Goal: Information Seeking & Learning: Check status

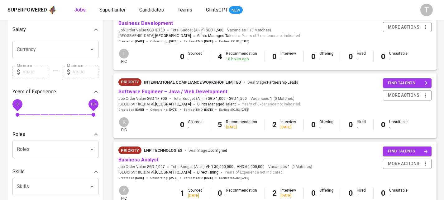
scroll to position [155, 0]
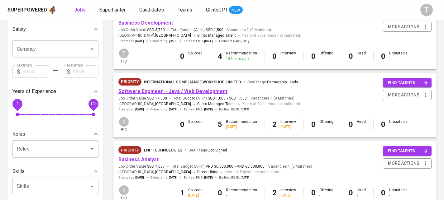
click at [207, 90] on link "Software Engineer – Java / Web Development" at bounding box center [172, 91] width 109 height 6
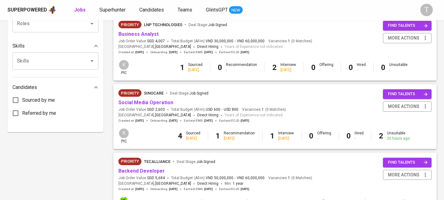
scroll to position [294, 0]
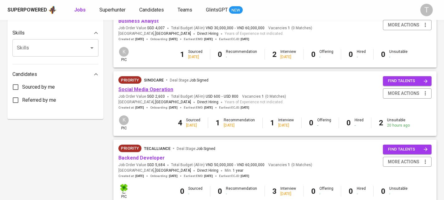
click at [157, 91] on link "Social Media Operation" at bounding box center [145, 90] width 55 height 6
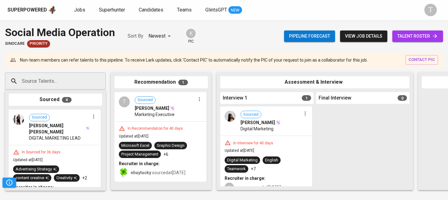
click at [268, 131] on span "Digital Marketing" at bounding box center [257, 129] width 33 height 6
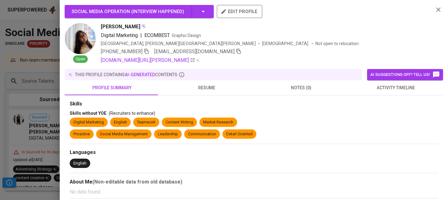
click at [192, 81] on button "resume" at bounding box center [206, 87] width 95 height 15
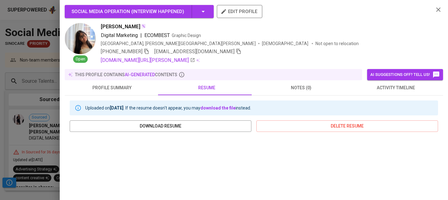
scroll to position [134, 0]
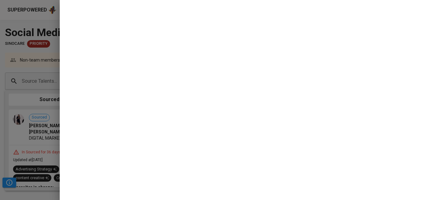
click at [35, 109] on div at bounding box center [224, 100] width 448 height 200
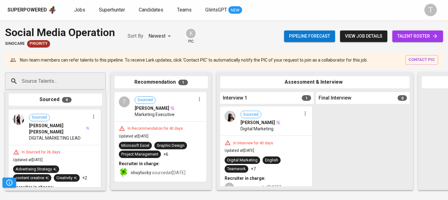
scroll to position [26, 0]
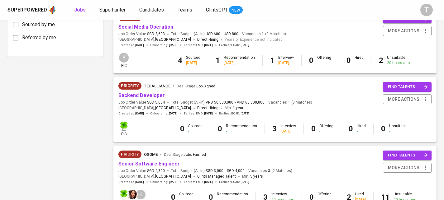
scroll to position [343, 0]
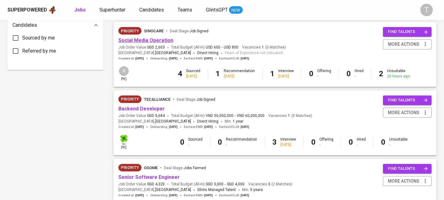
click at [145, 39] on link "Social Media Operation" at bounding box center [145, 40] width 55 height 6
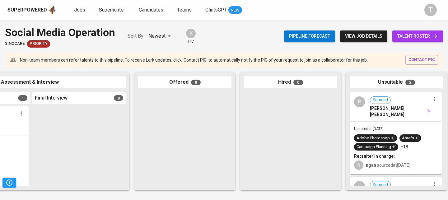
click at [413, 114] on div "P Sourced [PERSON_NAME] [PERSON_NAME]" at bounding box center [396, 107] width 91 height 29
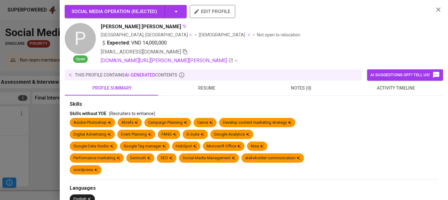
click at [204, 88] on span "resume" at bounding box center [206, 88] width 87 height 8
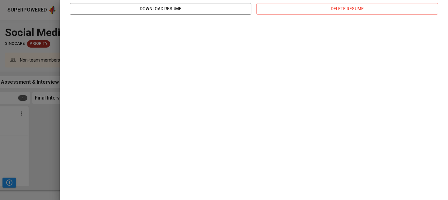
scroll to position [134, 0]
click at [53, 149] on div at bounding box center [224, 100] width 448 height 200
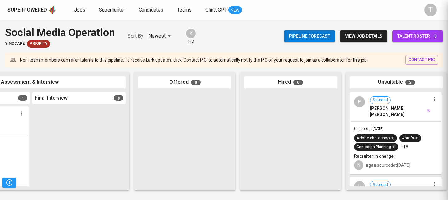
scroll to position [0, 0]
click at [416, 122] on div "Updated at [DATE] Adobe Photoshop Ahrefs Campaign Planning +18 Recruiter in cha…" at bounding box center [396, 148] width 91 height 52
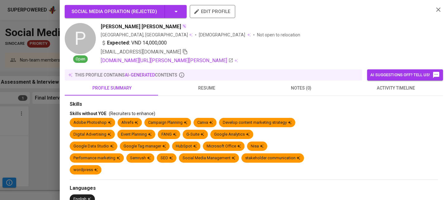
click at [196, 90] on span "resume" at bounding box center [206, 88] width 87 height 8
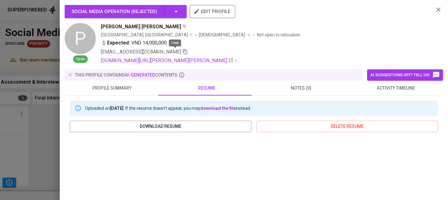
click at [182, 50] on icon "button" at bounding box center [185, 52] width 6 height 6
click at [26, 129] on div at bounding box center [224, 100] width 448 height 200
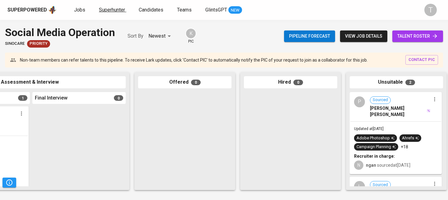
click at [119, 10] on span "Superhunter" at bounding box center [112, 10] width 26 height 6
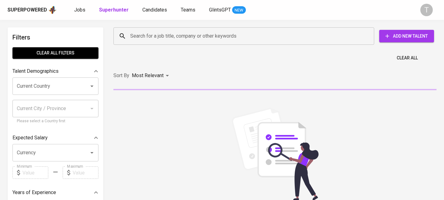
click at [180, 44] on div "Search for a job title, company or other keywords" at bounding box center [243, 35] width 261 height 17
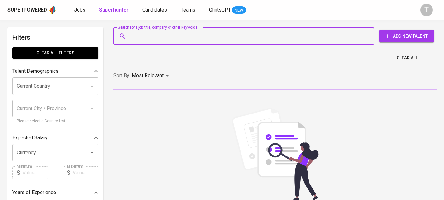
paste input "[EMAIL_ADDRESS][DOMAIN_NAME]"
type input "[EMAIL_ADDRESS][DOMAIN_NAME]"
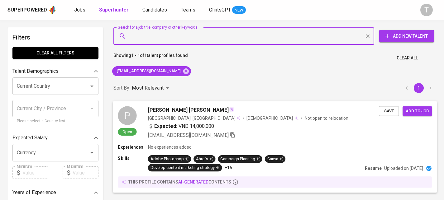
click at [286, 134] on div "[EMAIL_ADDRESS][DOMAIN_NAME]" at bounding box center [263, 134] width 231 height 7
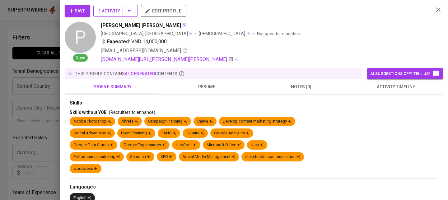
click at [111, 8] on span "1 Activity" at bounding box center [115, 11] width 35 height 8
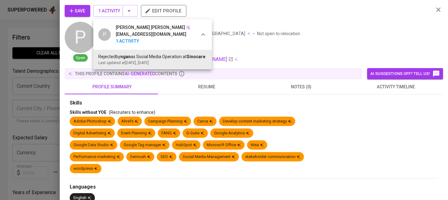
click at [266, 33] on div at bounding box center [224, 100] width 448 height 200
